Goal: Information Seeking & Learning: Learn about a topic

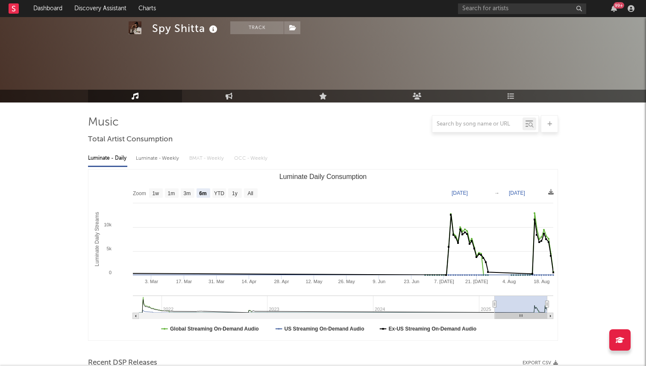
select select "6m"
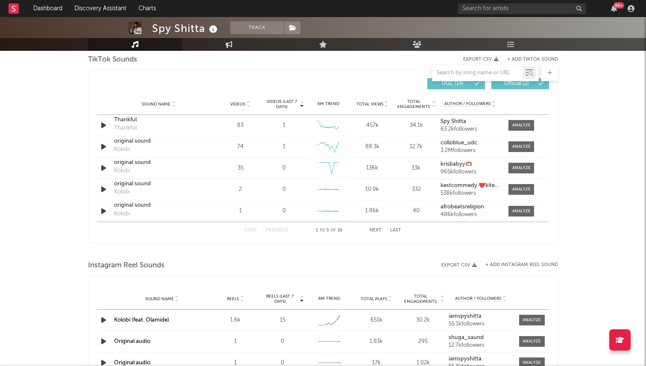
scroll to position [584, 0]
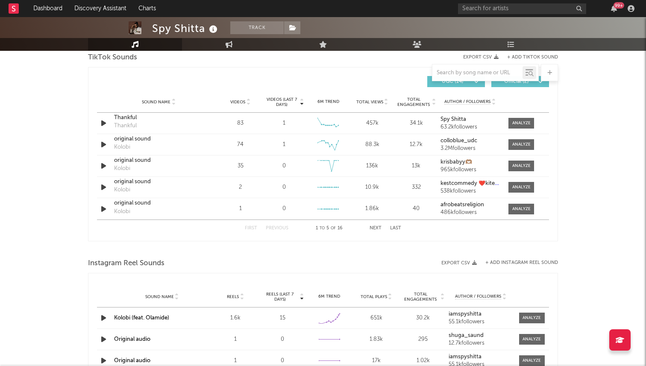
click at [376, 227] on button "Next" at bounding box center [376, 228] width 12 height 5
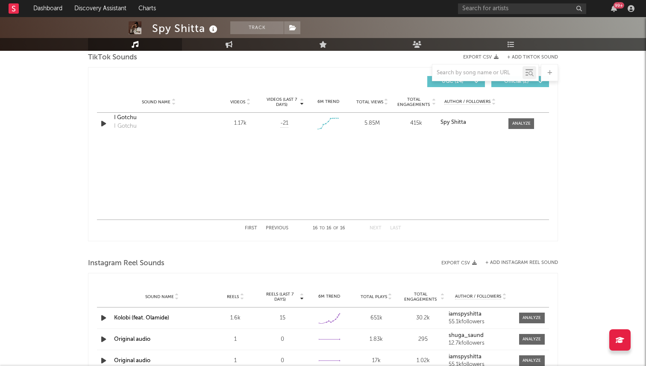
click at [250, 230] on button "First" at bounding box center [251, 228] width 12 height 5
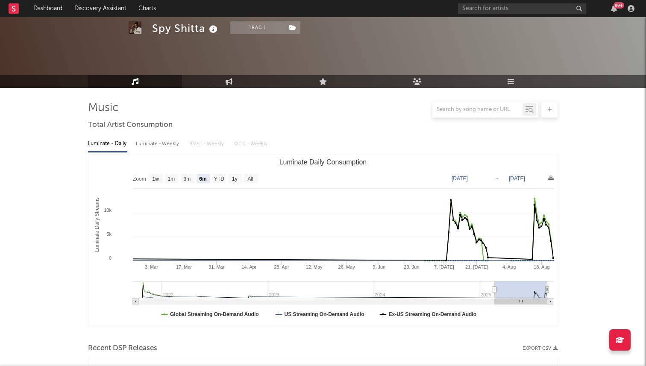
scroll to position [0, 0]
